Goal: Task Accomplishment & Management: Manage account settings

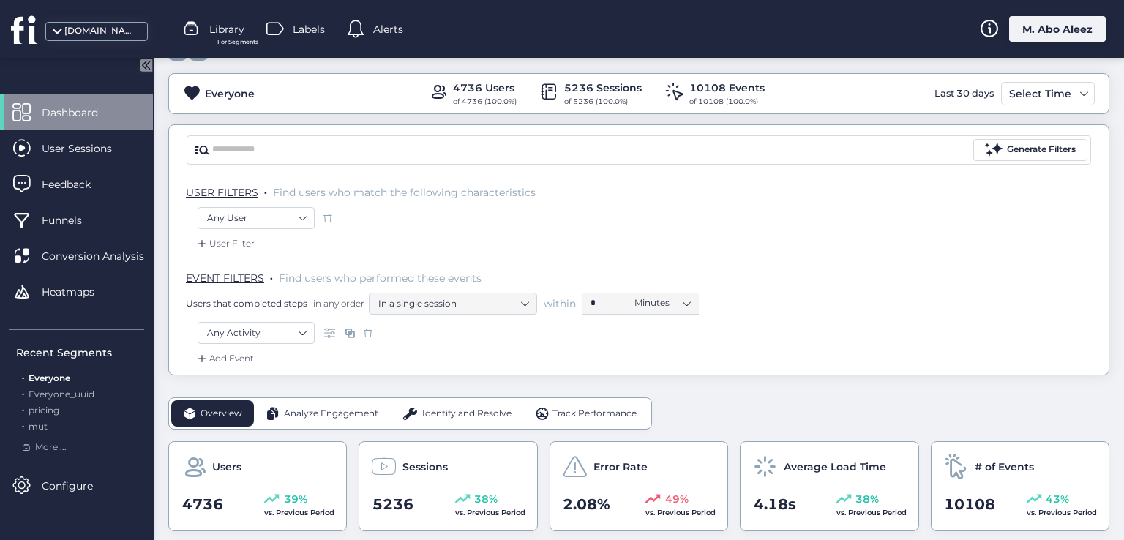
scroll to position [146, 0]
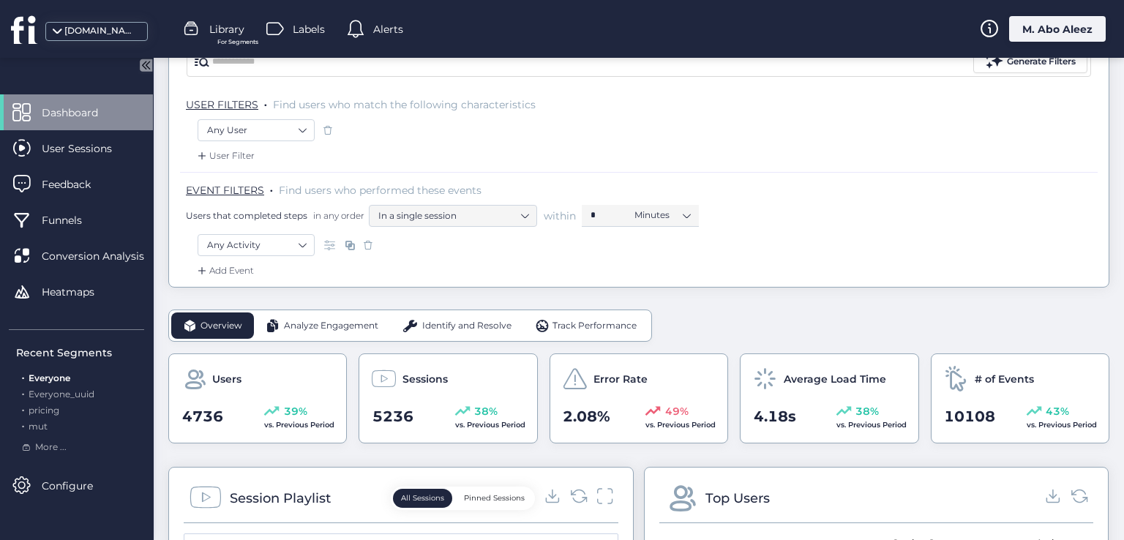
click at [40, 91] on mat-drawer "Dashboard User Sessions Feedback Funnels Conversion Analysis Heatmaps Recent Se…" at bounding box center [77, 299] width 154 height 482
click at [52, 106] on span "Dashboard" at bounding box center [81, 113] width 78 height 16
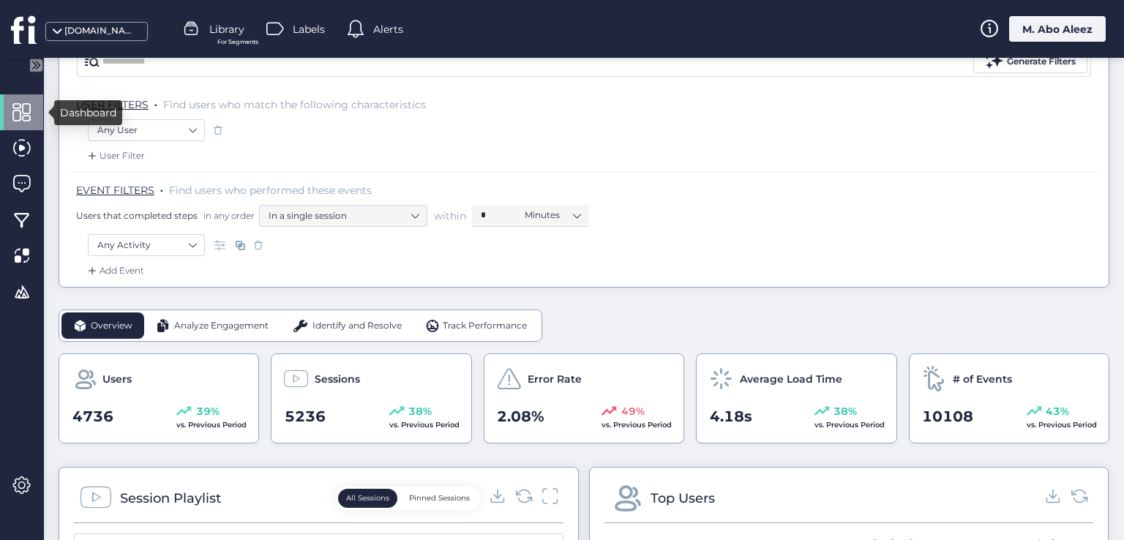
click at [18, 110] on span at bounding box center [21, 112] width 18 height 18
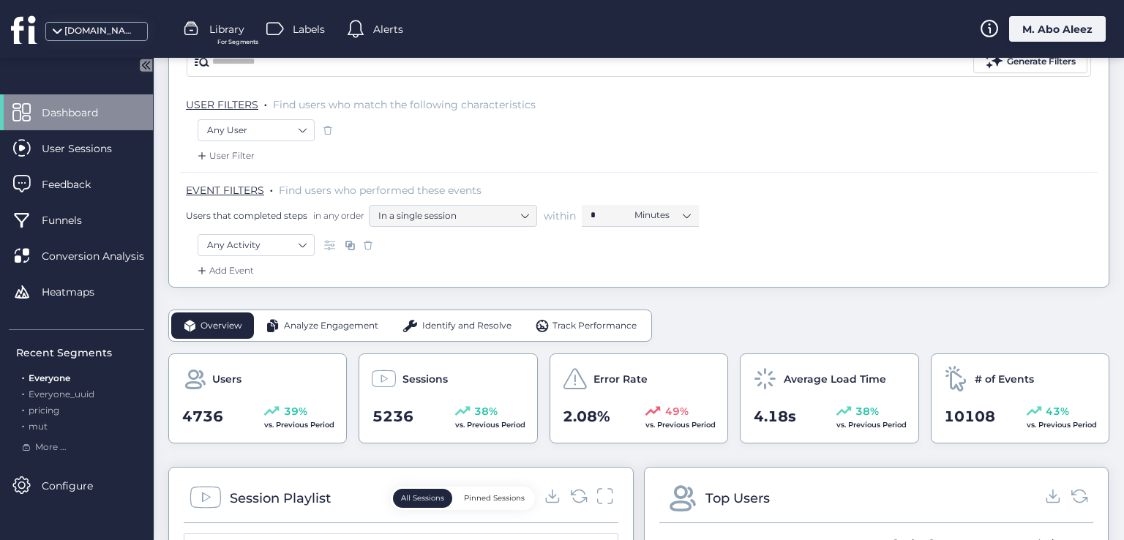
click at [18, 110] on span at bounding box center [21, 112] width 18 height 18
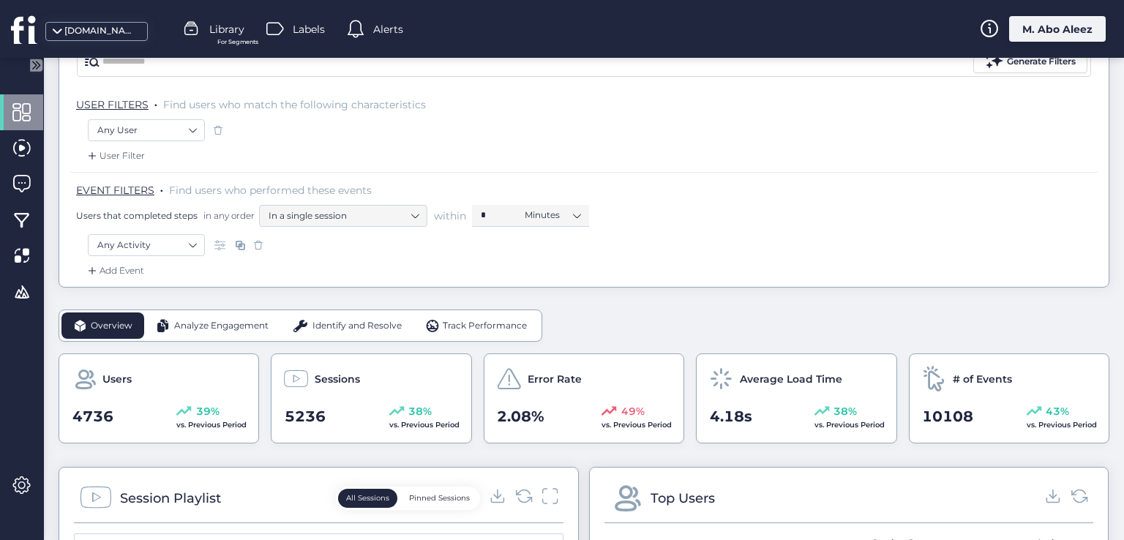
click at [18, 110] on span at bounding box center [21, 112] width 18 height 18
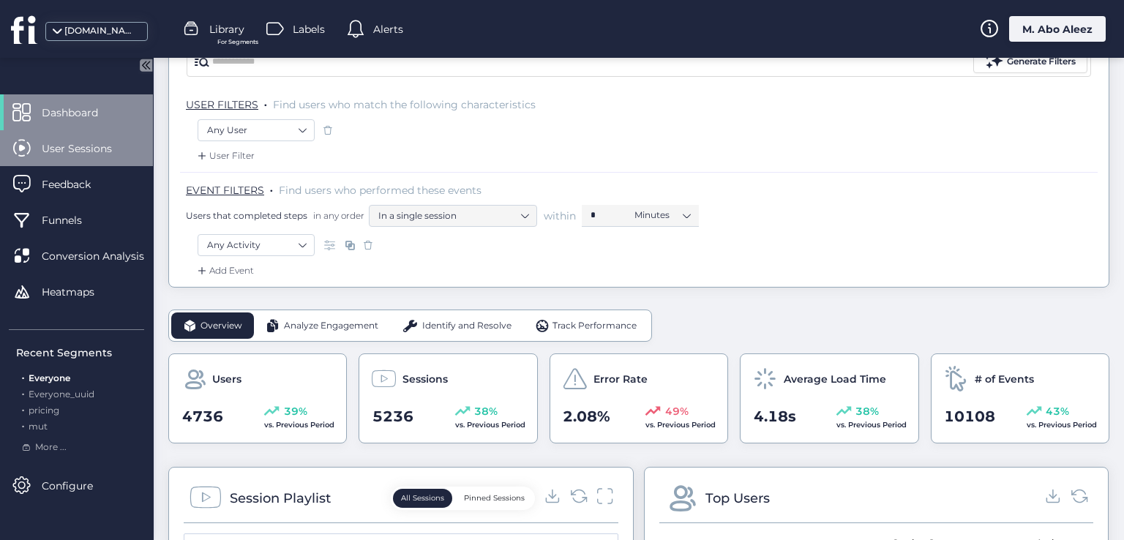
click at [45, 149] on span "User Sessions" at bounding box center [88, 148] width 92 height 16
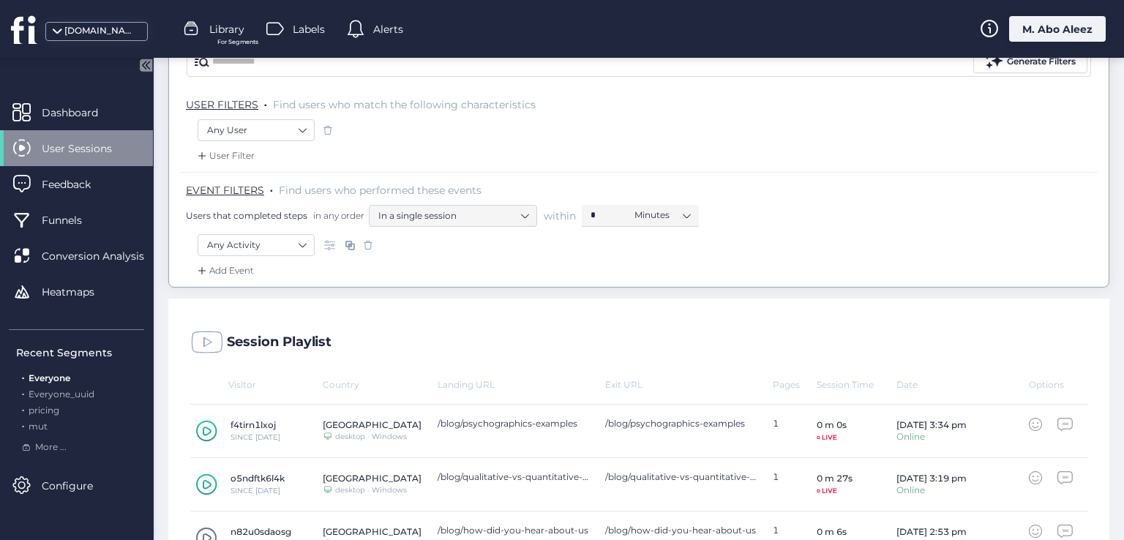
click at [45, 149] on span "User Sessions" at bounding box center [88, 148] width 92 height 16
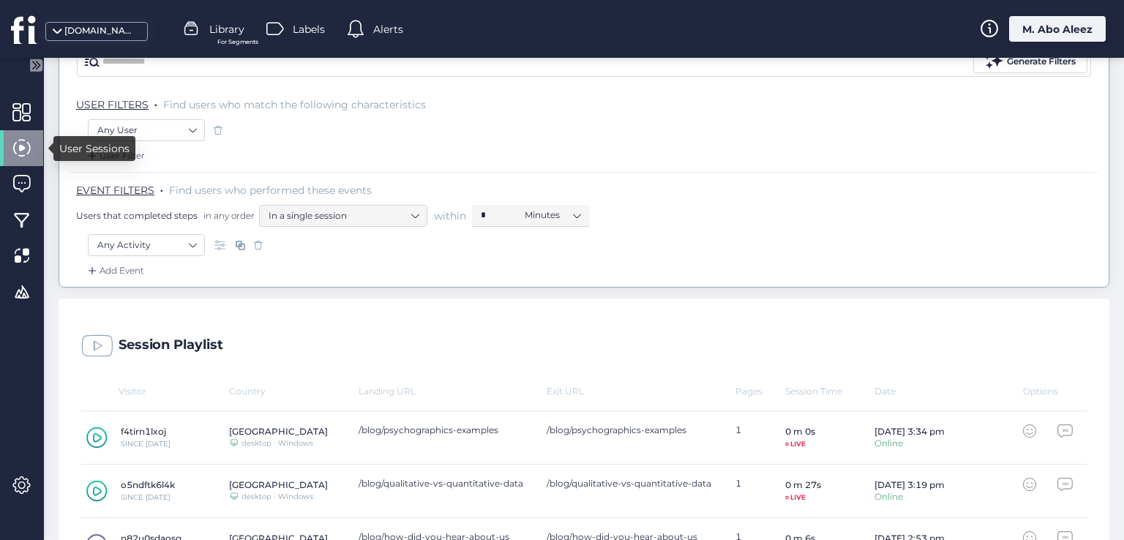
click at [35, 150] on div at bounding box center [21, 148] width 43 height 36
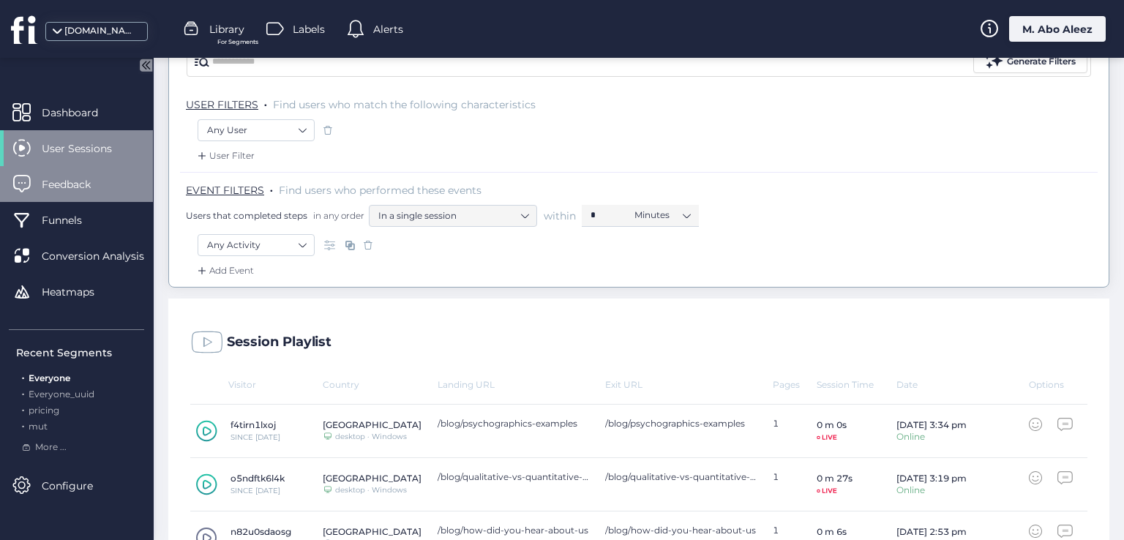
click at [61, 198] on div "Feedback" at bounding box center [76, 184] width 153 height 36
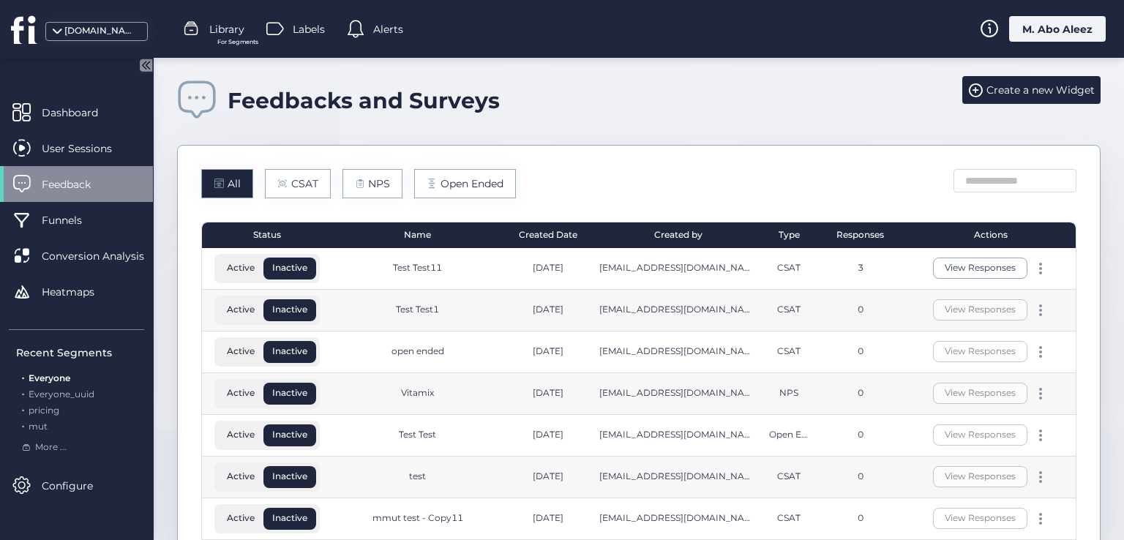
click at [61, 198] on div "Feedback" at bounding box center [76, 184] width 153 height 36
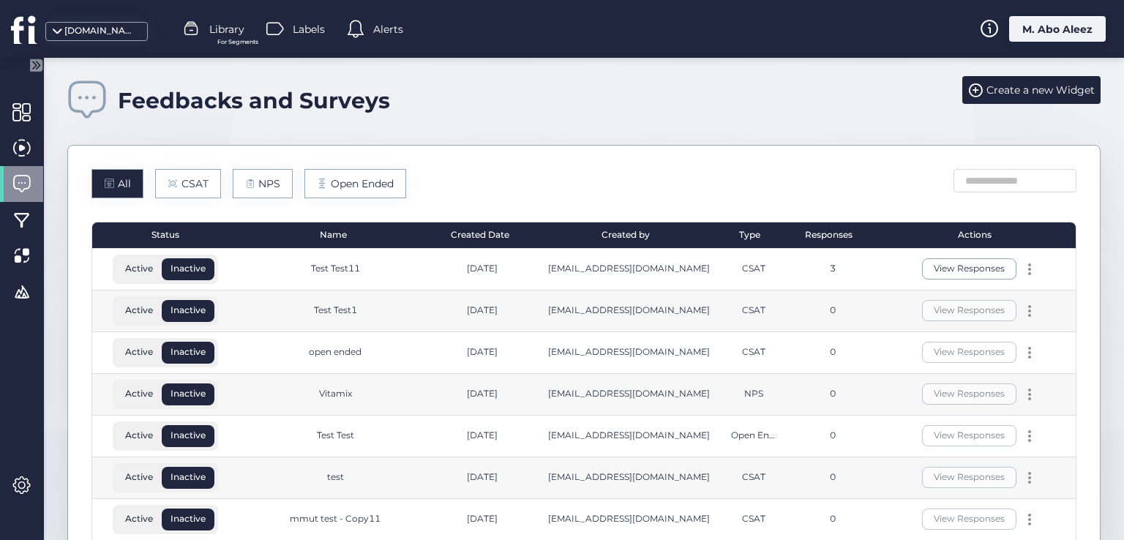
click at [61, 198] on div "Feedbacks and Surveys Create a new Widget All CSAT NPS Open Ended Status Name C…" at bounding box center [584, 325] width 1080 height 535
click at [29, 197] on div at bounding box center [21, 184] width 43 height 36
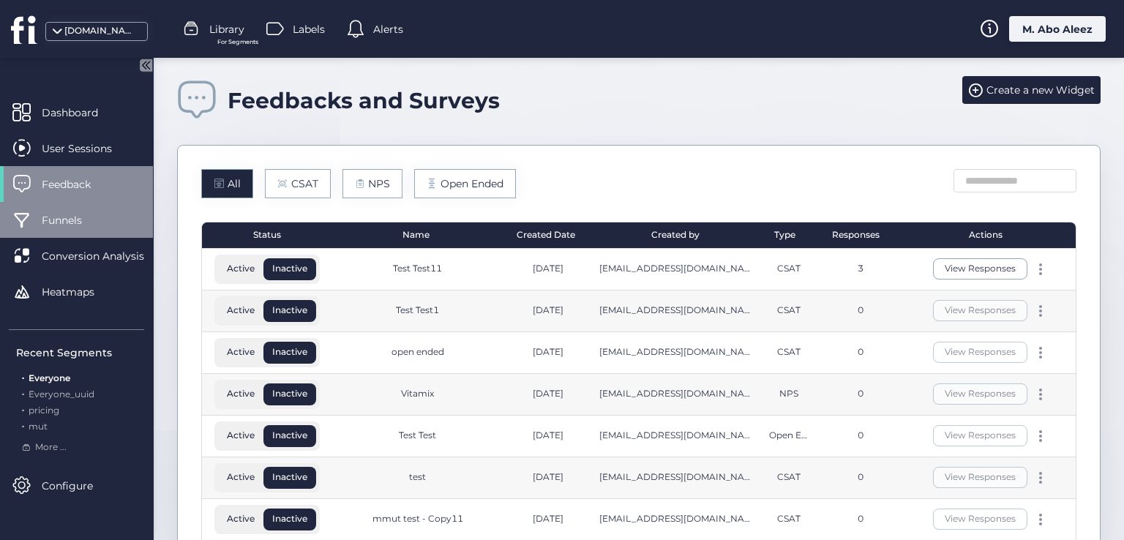
click at [44, 218] on span "Funnels" at bounding box center [73, 220] width 62 height 16
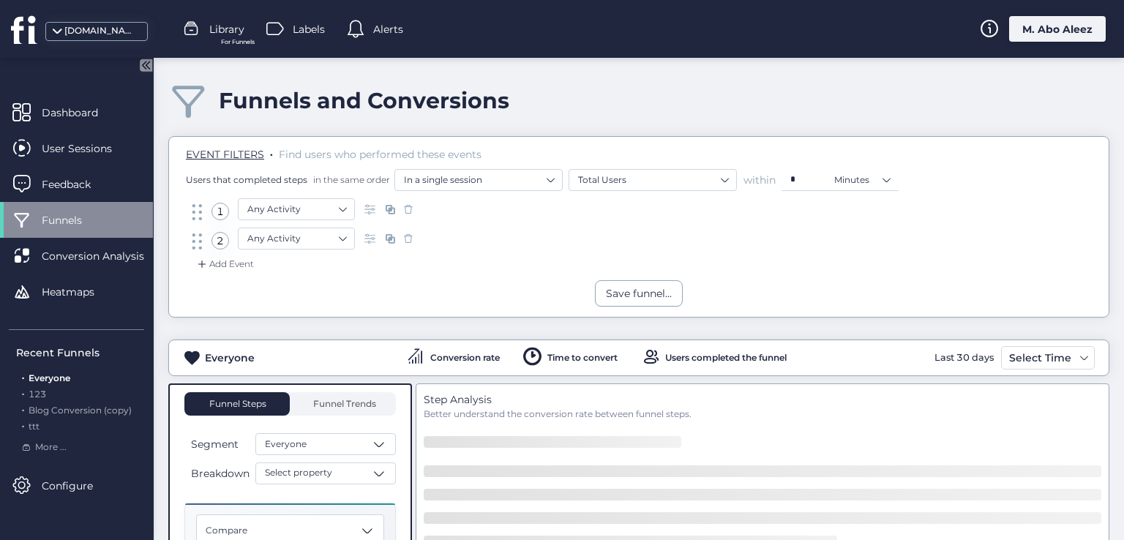
click at [44, 218] on span "Funnels" at bounding box center [73, 220] width 62 height 16
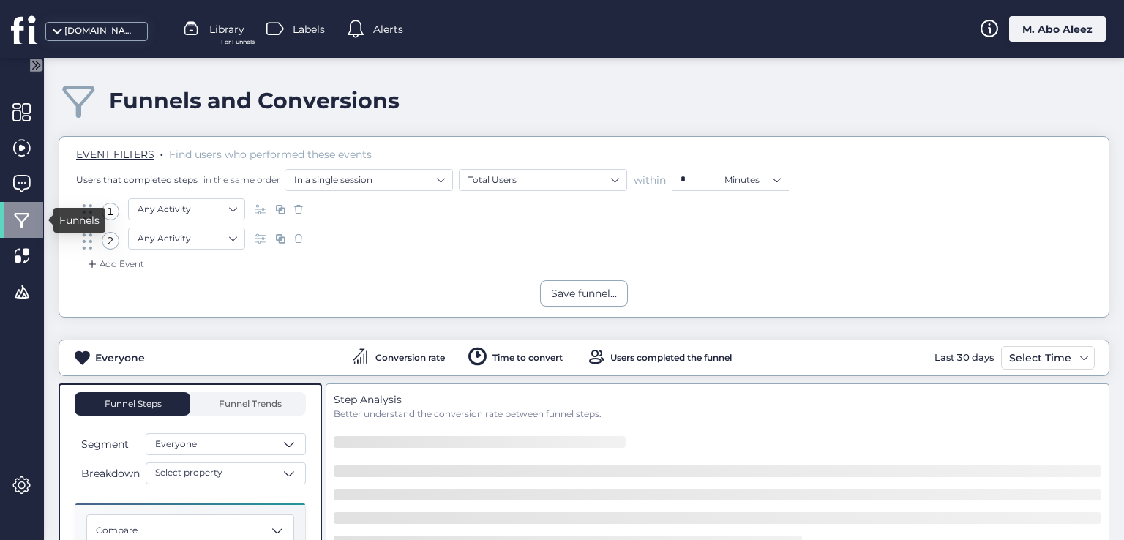
click at [31, 219] on div at bounding box center [21, 220] width 43 height 36
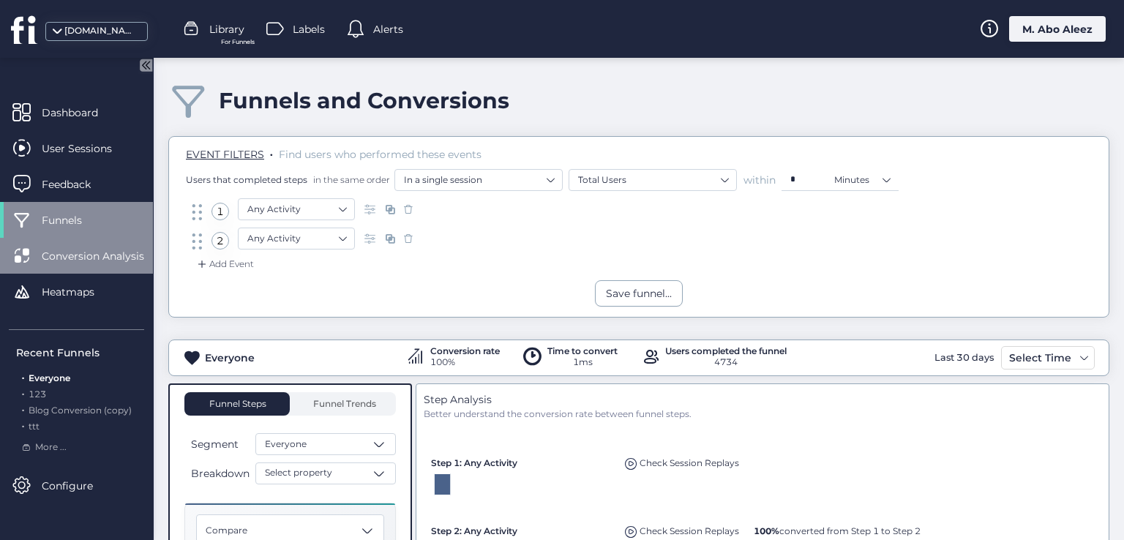
click at [21, 254] on span at bounding box center [21, 256] width 18 height 18
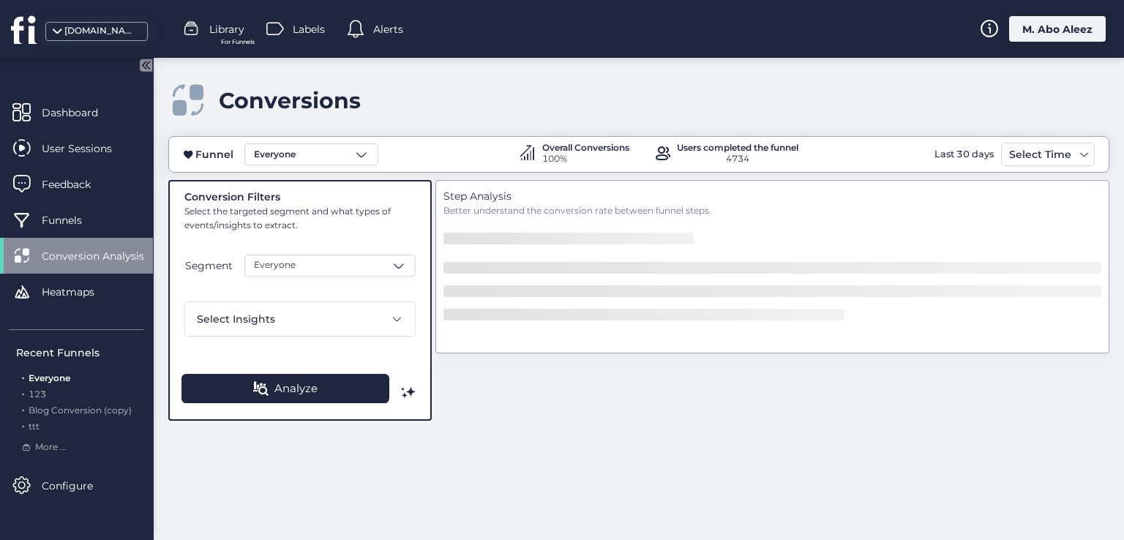
click at [21, 254] on span at bounding box center [21, 256] width 18 height 18
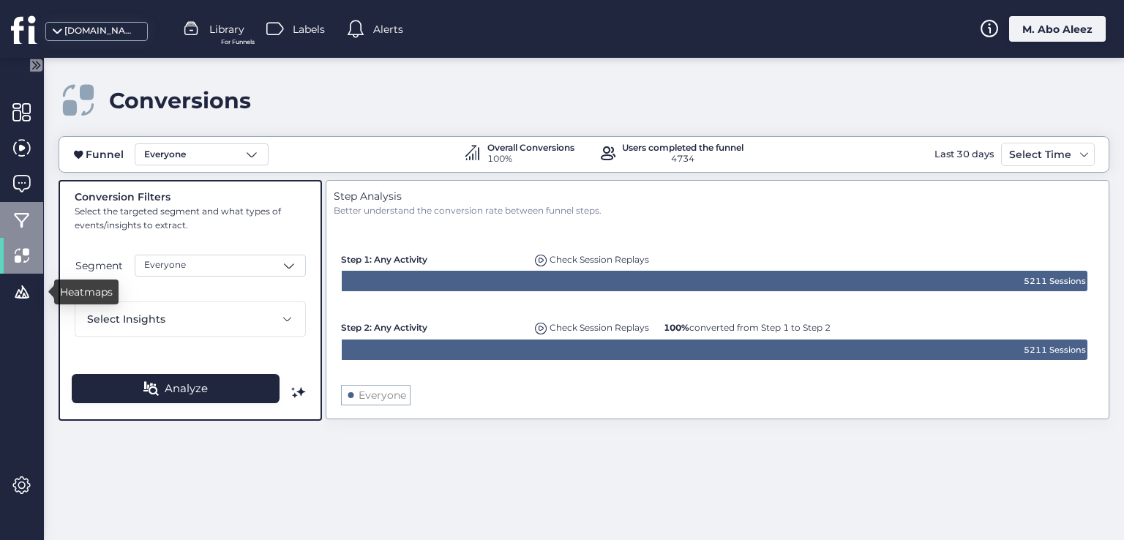
click at [37, 215] on div at bounding box center [21, 220] width 43 height 36
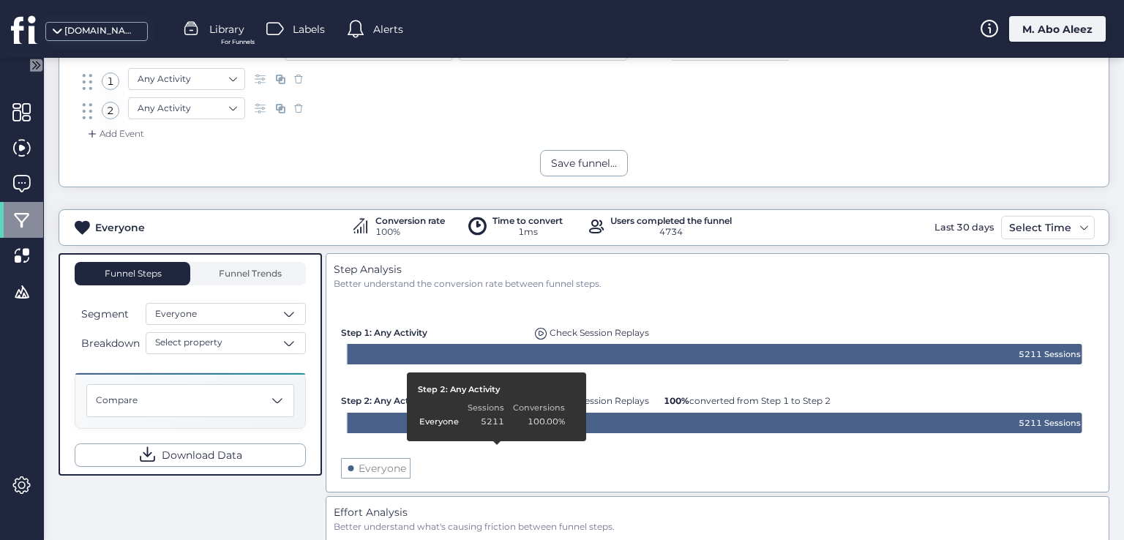
scroll to position [146, 0]
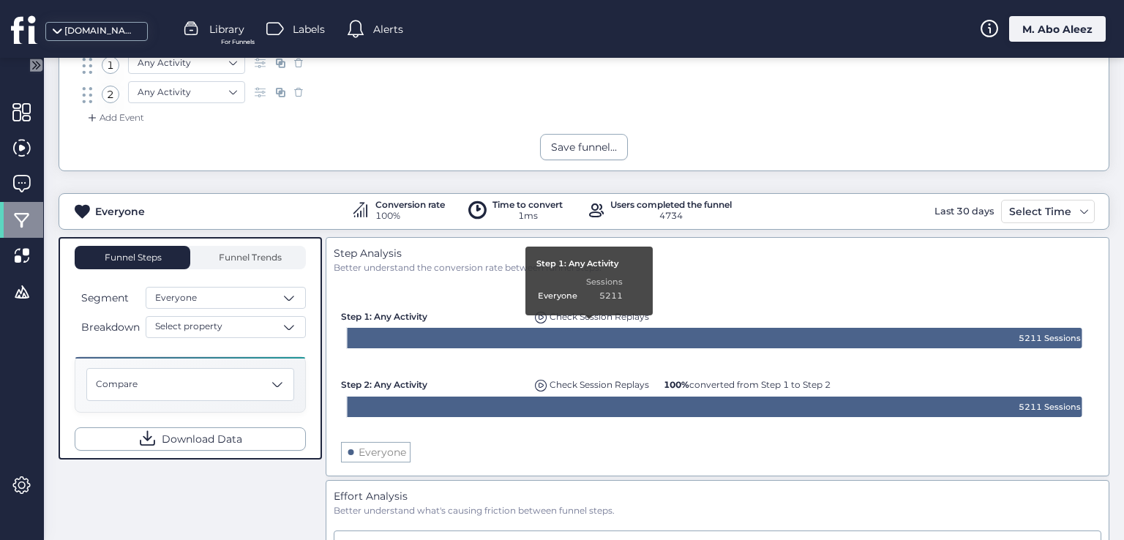
click at [582, 317] on span "Check Session Replays" at bounding box center [598, 316] width 99 height 11
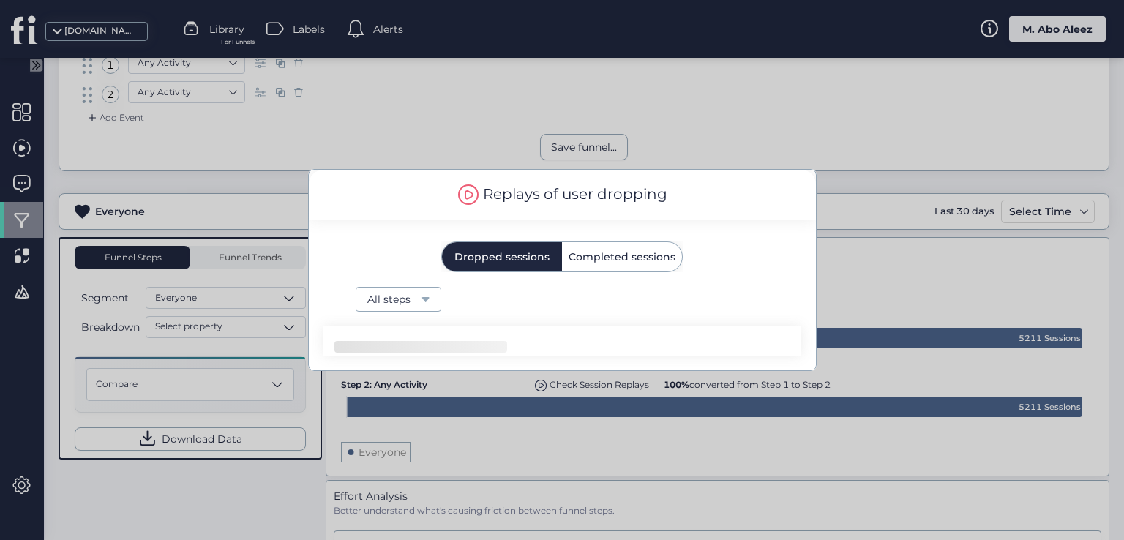
click at [588, 252] on span "Completed sessions" at bounding box center [621, 257] width 107 height 10
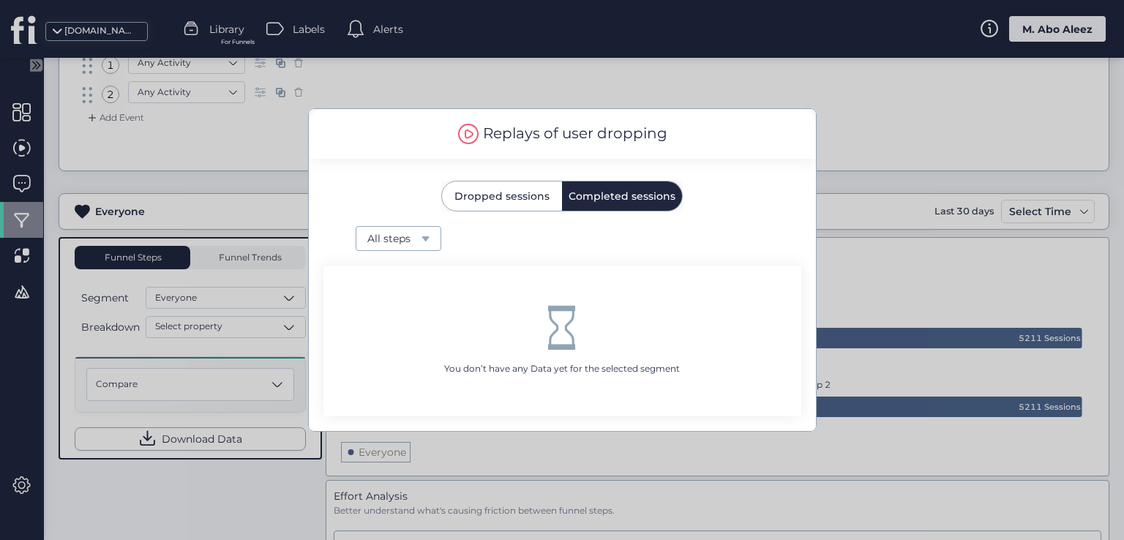
click at [524, 198] on span "Dropped sessions" at bounding box center [501, 196] width 95 height 10
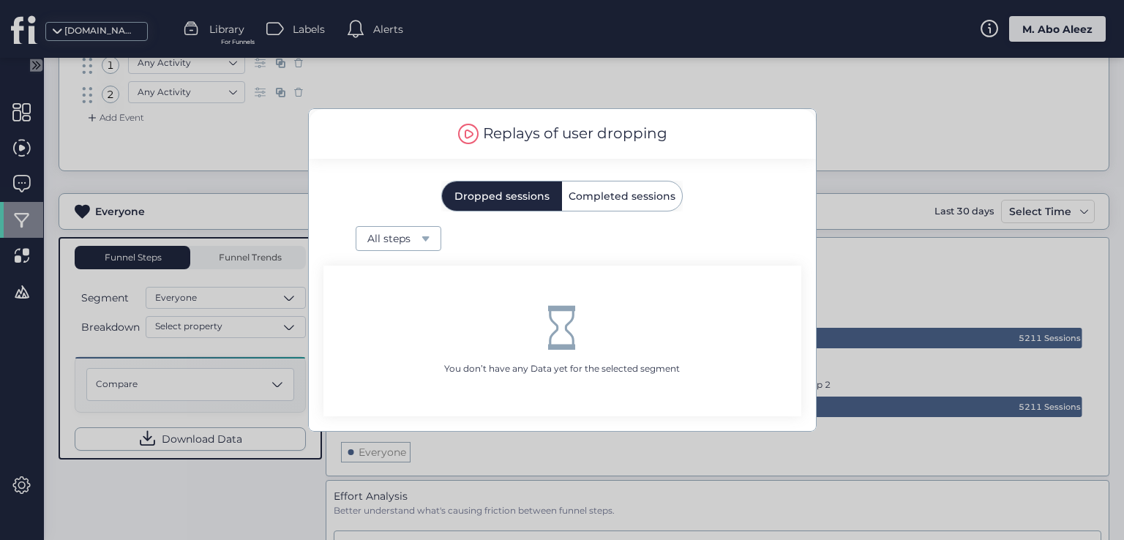
click at [594, 203] on span "Completed sessions" at bounding box center [621, 195] width 107 height 29
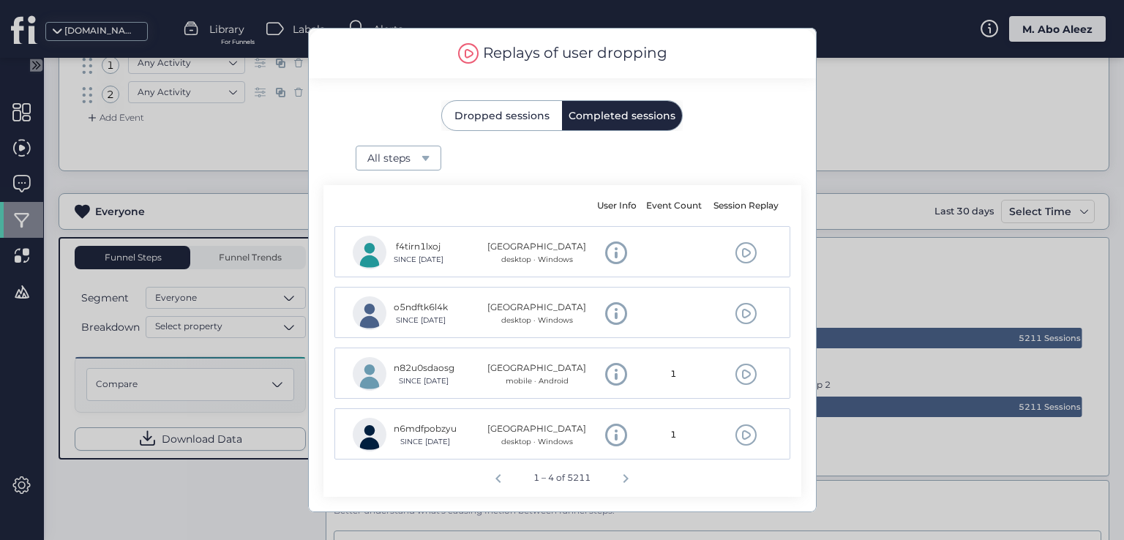
click at [740, 257] on span at bounding box center [745, 252] width 23 height 23
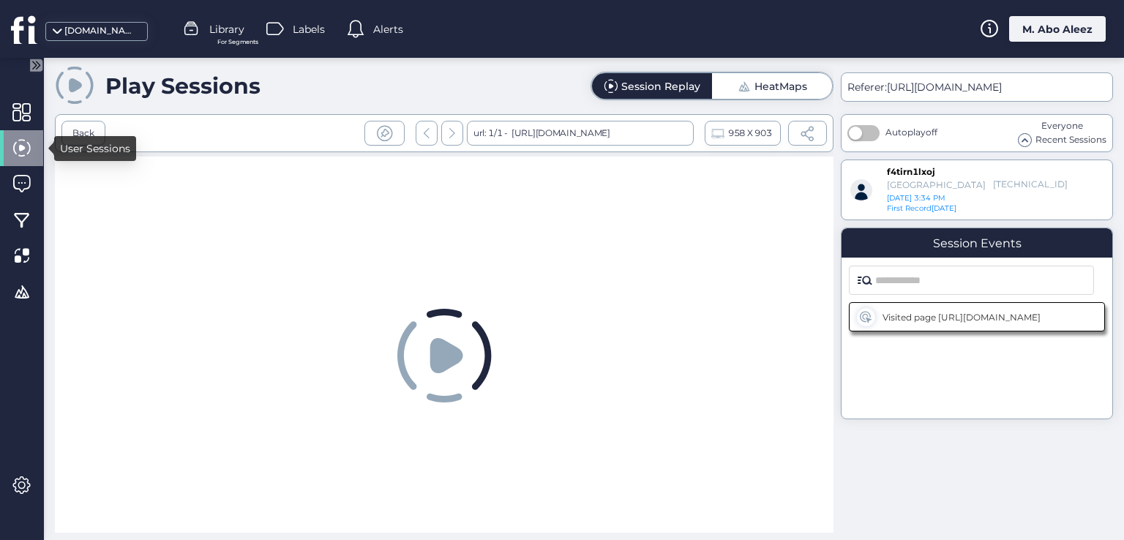
click at [16, 149] on span at bounding box center [21, 148] width 18 height 18
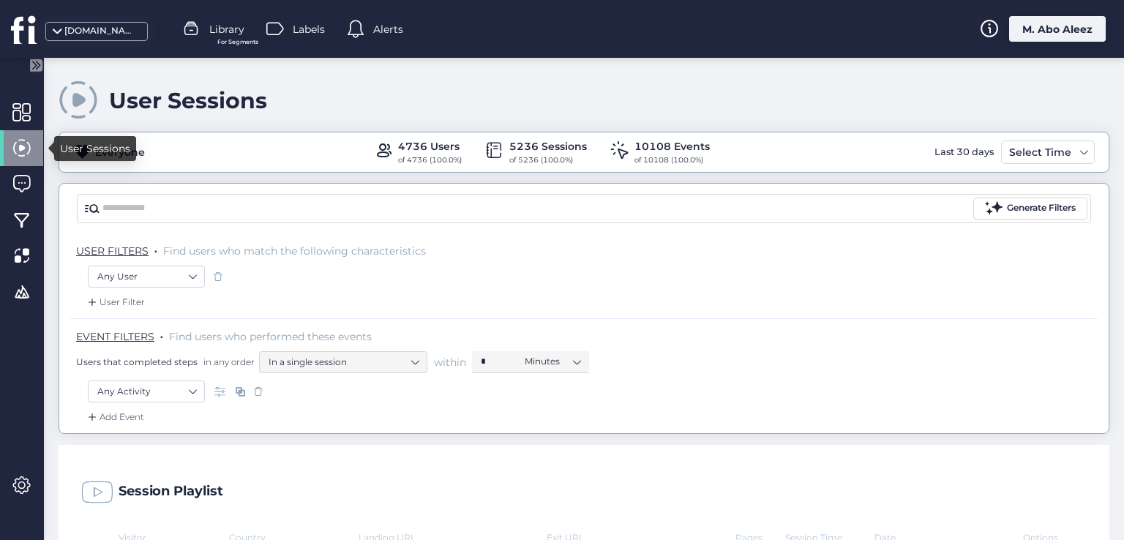
click at [16, 149] on span at bounding box center [21, 148] width 18 height 18
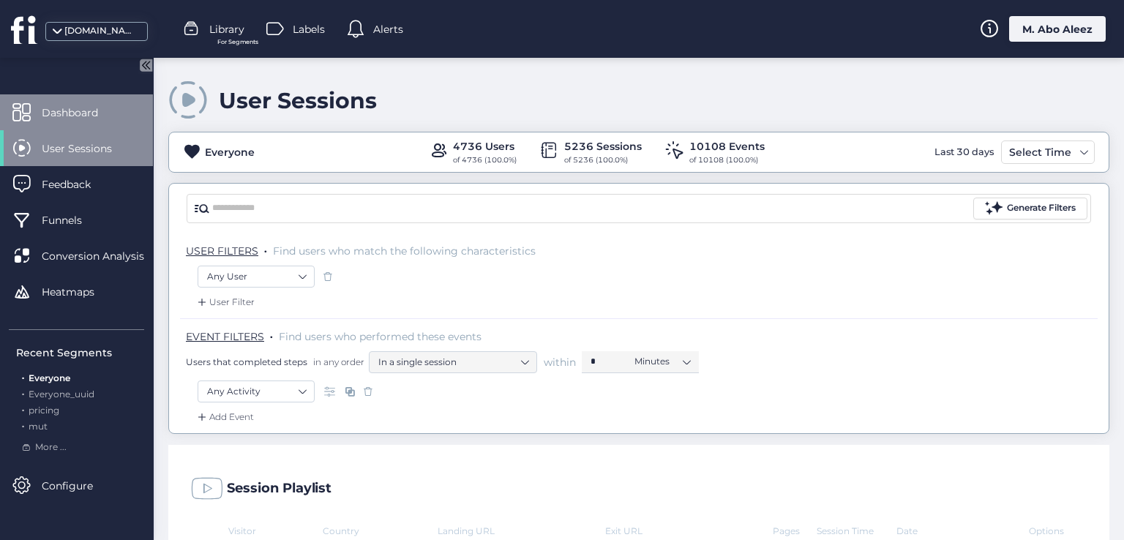
click at [26, 110] on span at bounding box center [21, 112] width 18 height 18
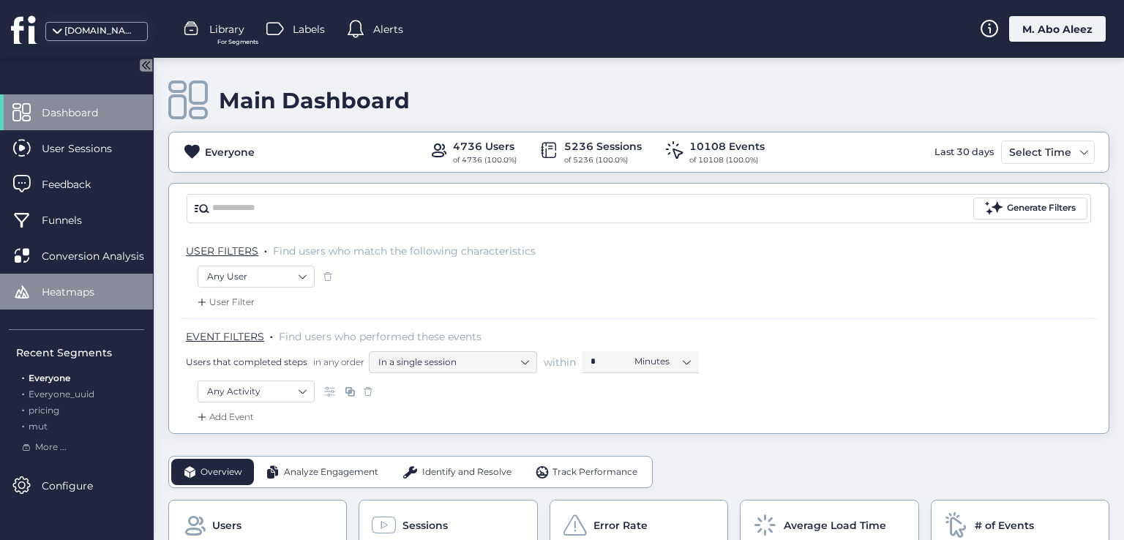
click at [86, 285] on span "Heatmaps" at bounding box center [79, 292] width 75 height 16
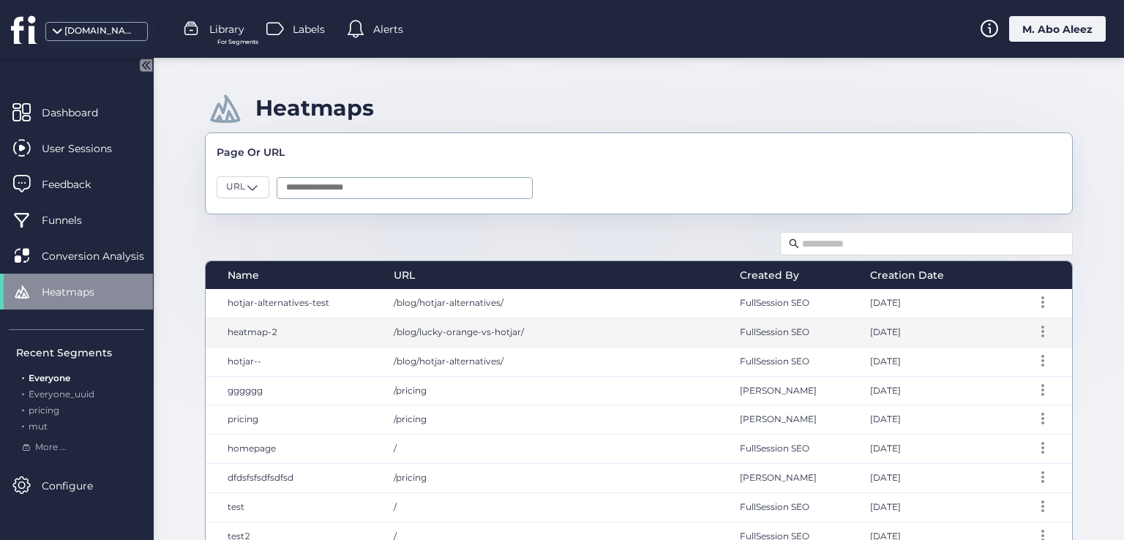
click at [447, 326] on span "/blog/lucky-orange-vs-hotjar/" at bounding box center [459, 331] width 130 height 11
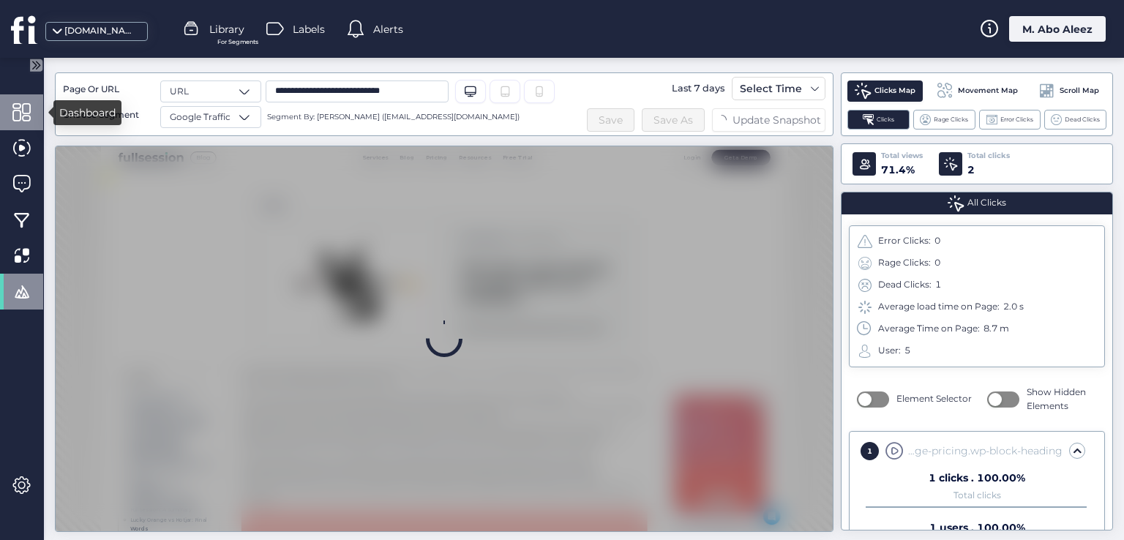
click at [23, 102] on div at bounding box center [21, 112] width 43 height 36
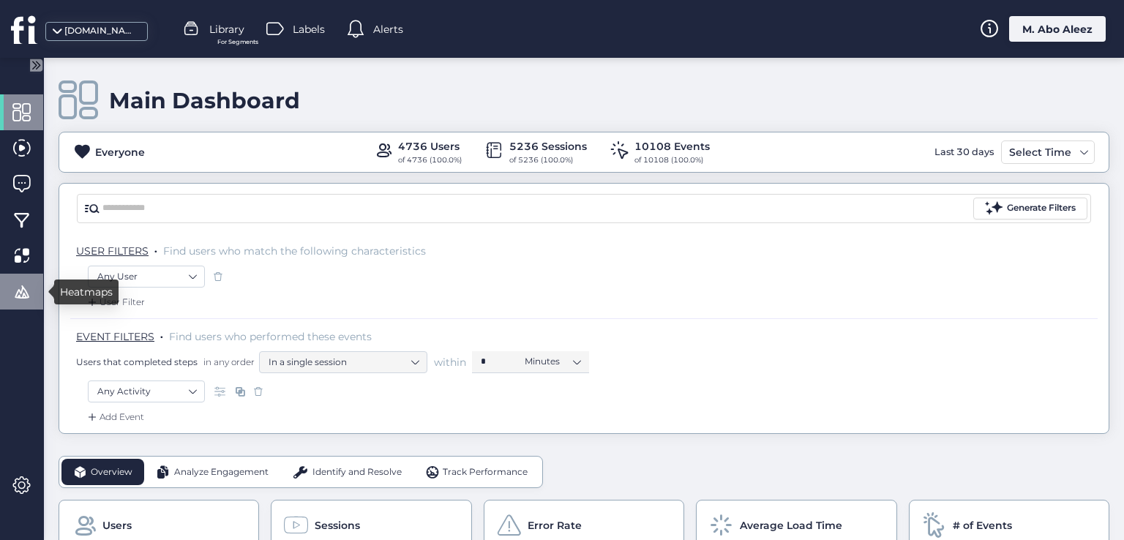
click at [27, 298] on span at bounding box center [21, 291] width 18 height 18
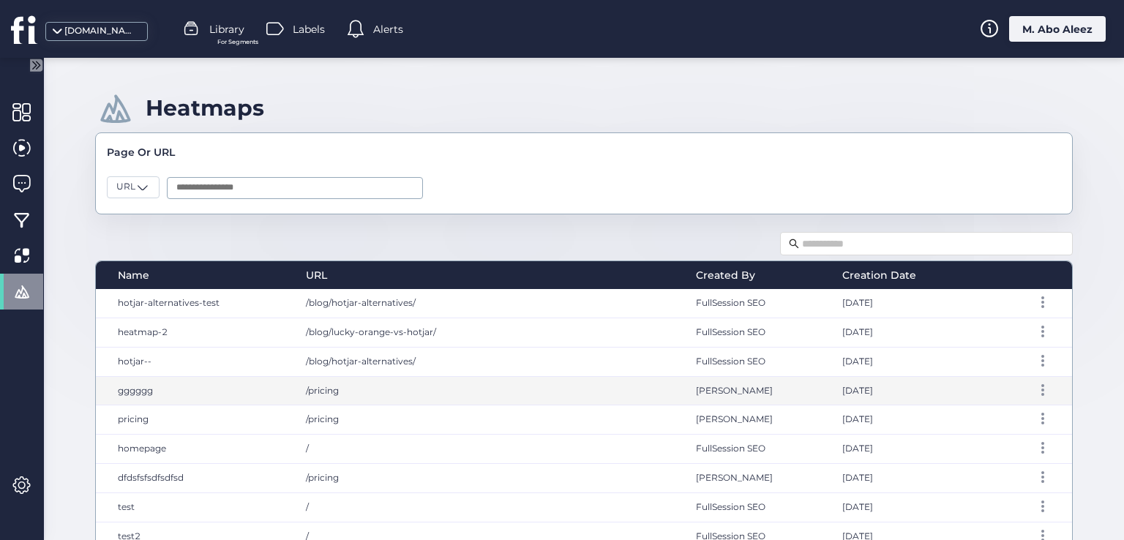
click at [452, 399] on div "/pricing" at bounding box center [486, 391] width 391 height 29
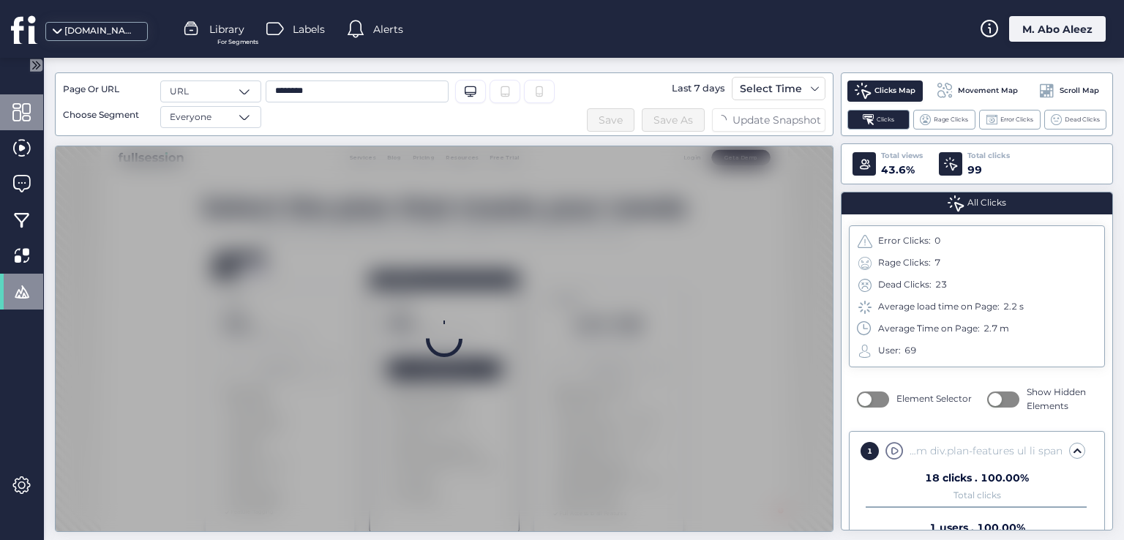
click at [31, 103] on div at bounding box center [21, 112] width 43 height 36
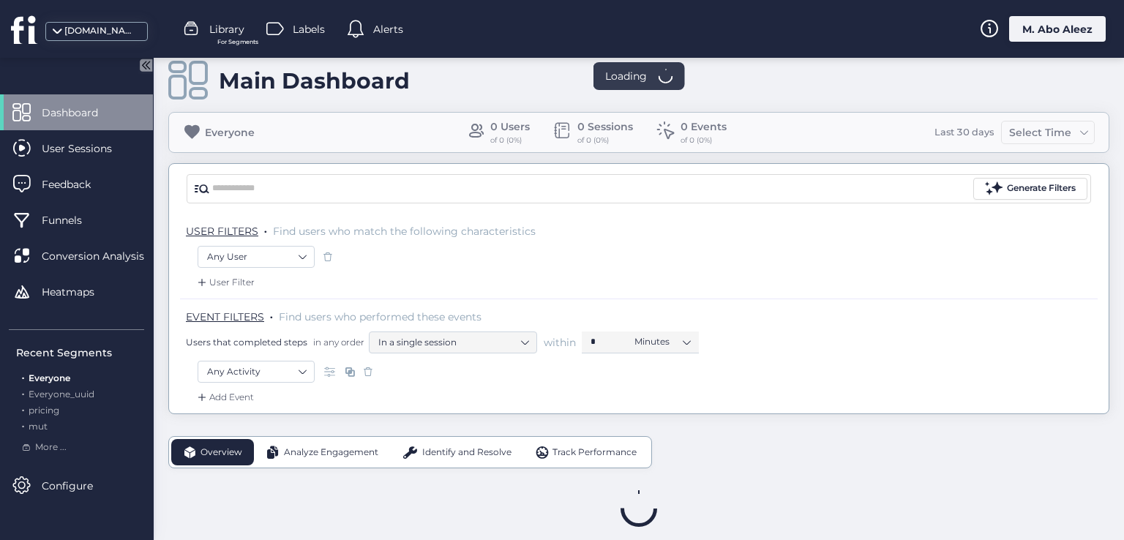
scroll to position [38, 0]
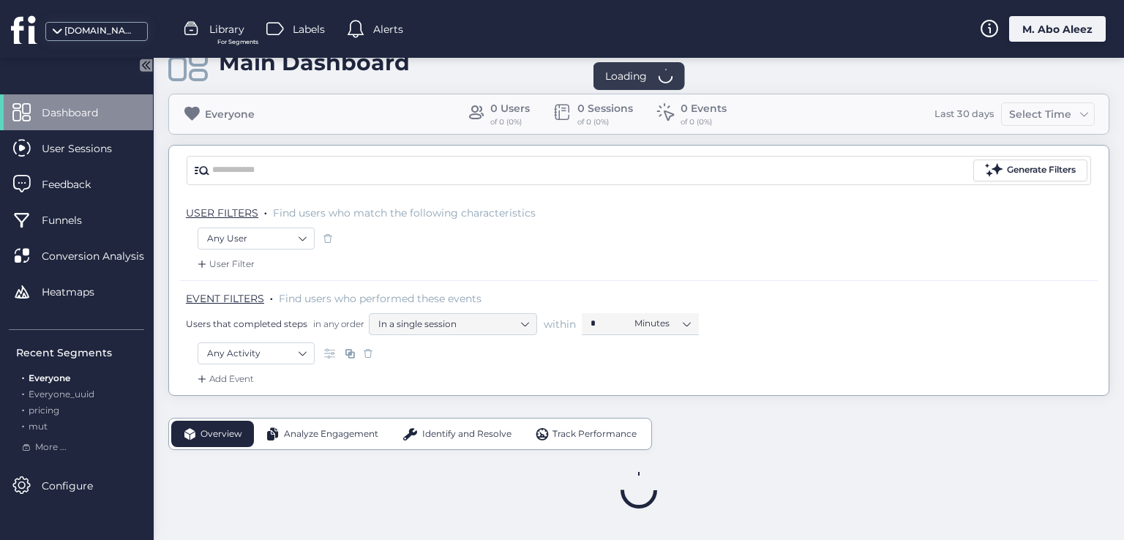
click at [1043, 31] on div "M. Abo Aleez" at bounding box center [1057, 29] width 97 height 26
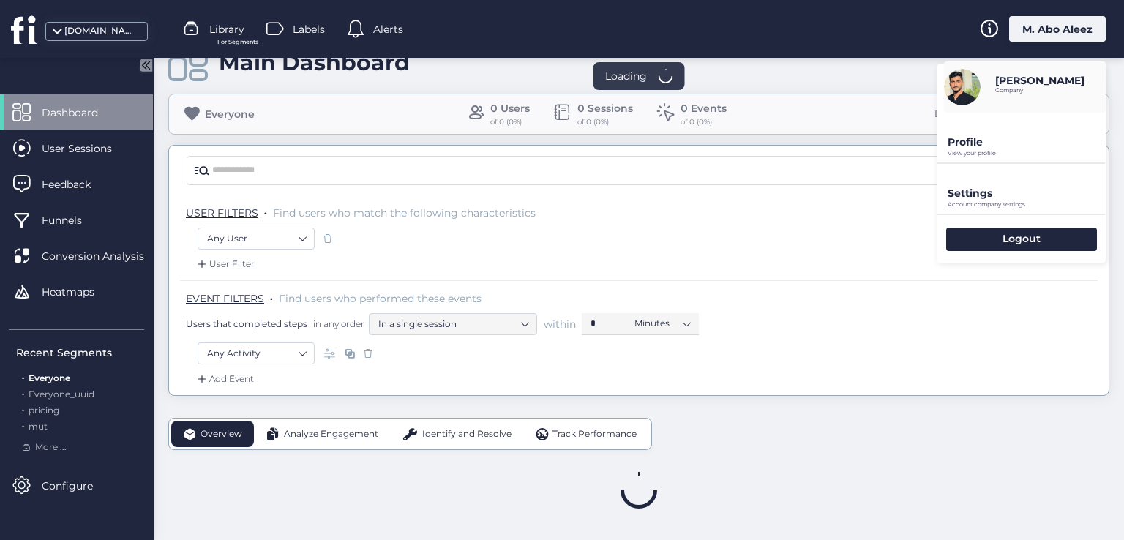
click at [944, 250] on div "Logout" at bounding box center [1020, 239] width 169 height 48
click at [966, 238] on div "Logout" at bounding box center [1021, 239] width 151 height 23
